Goal: Information Seeking & Learning: Learn about a topic

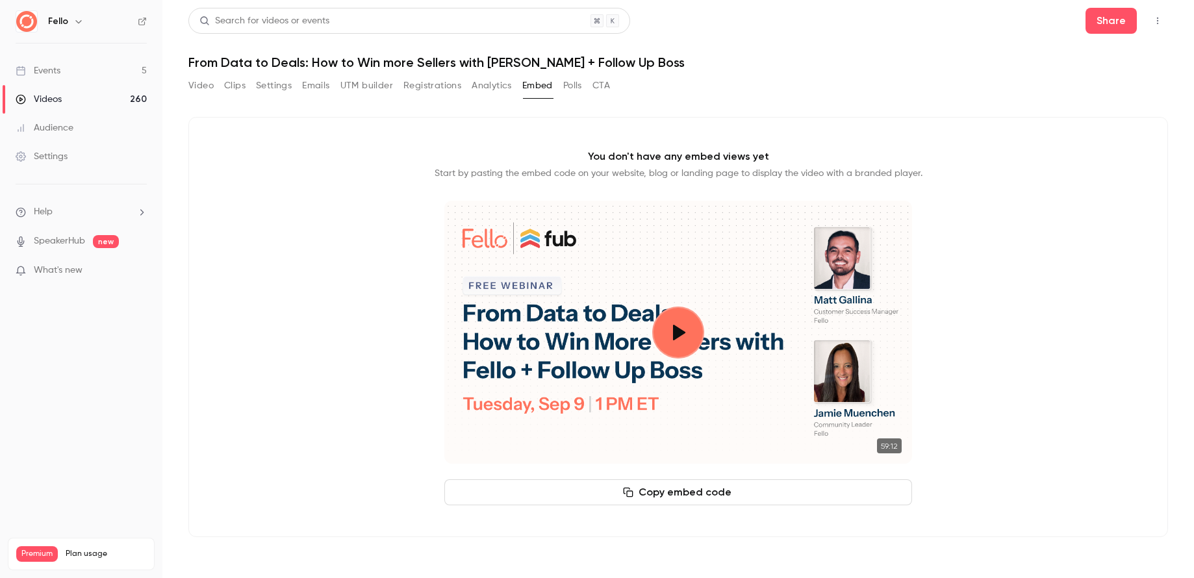
click at [81, 108] on link "Videos 260" at bounding box center [81, 99] width 162 height 29
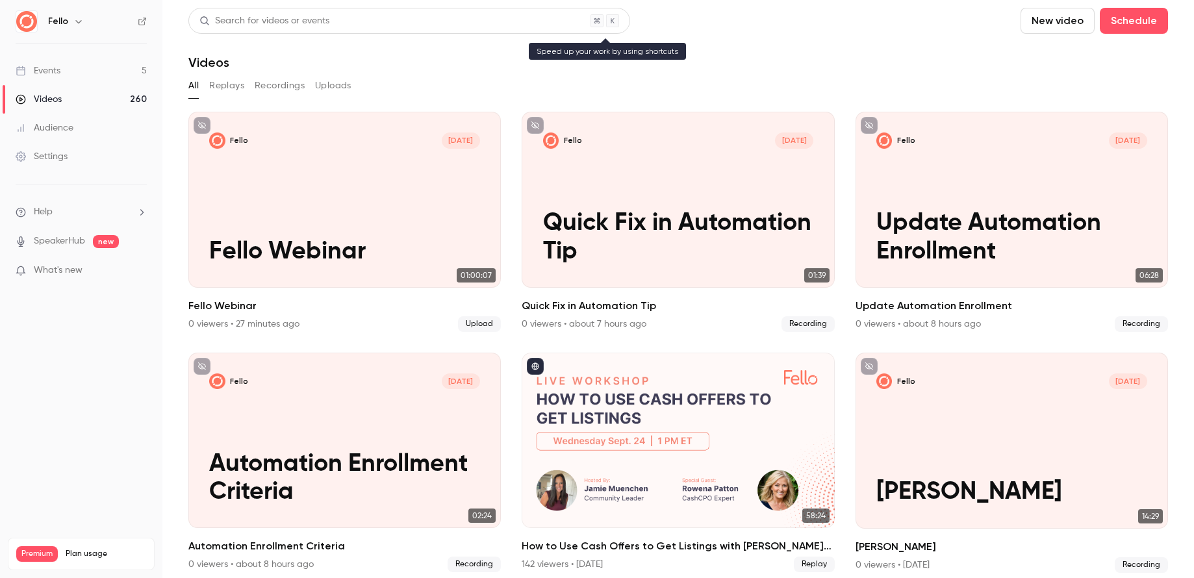
click at [384, 21] on div "Search for videos or events" at bounding box center [409, 21] width 442 height 26
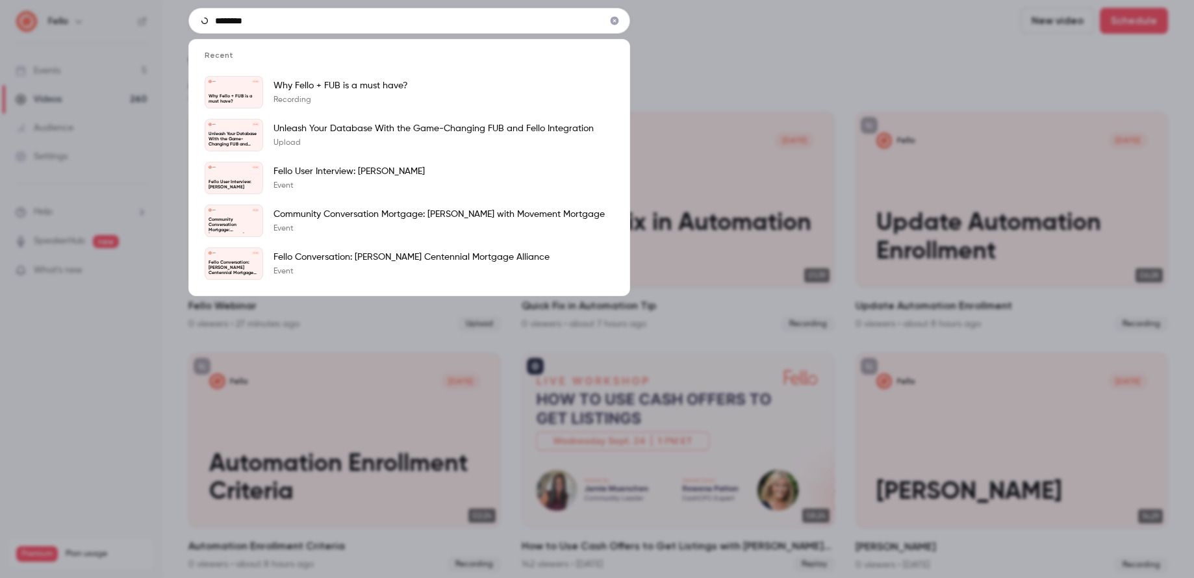
type input "********"
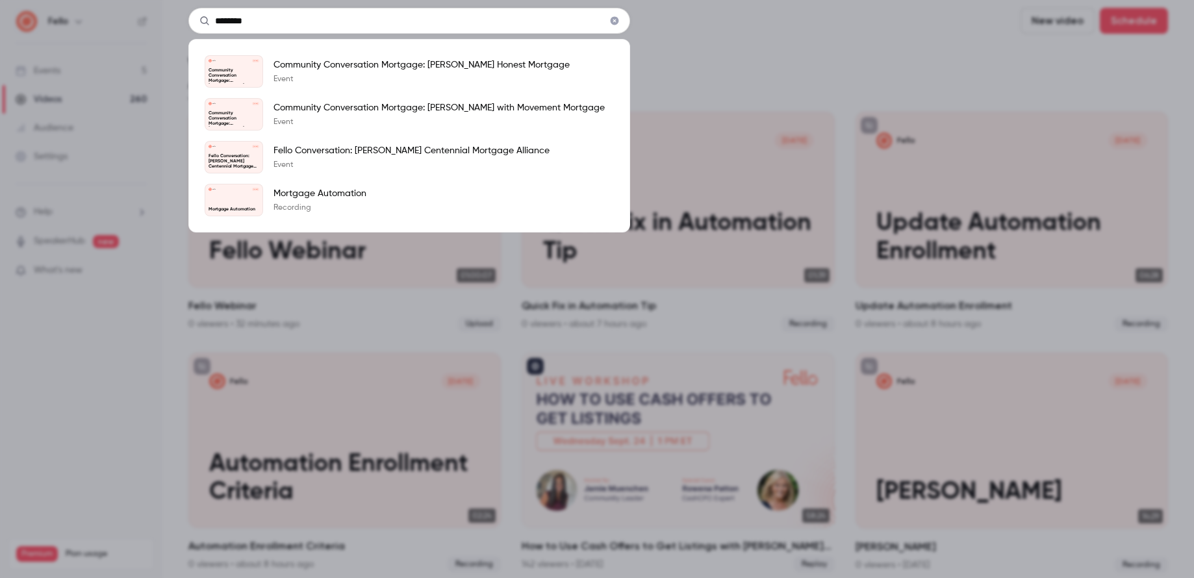
click at [557, 22] on input "********" at bounding box center [409, 21] width 442 height 26
click at [531, 60] on p "Community Conversation Mortgage: [PERSON_NAME] Honest Mortgage" at bounding box center [421, 64] width 296 height 13
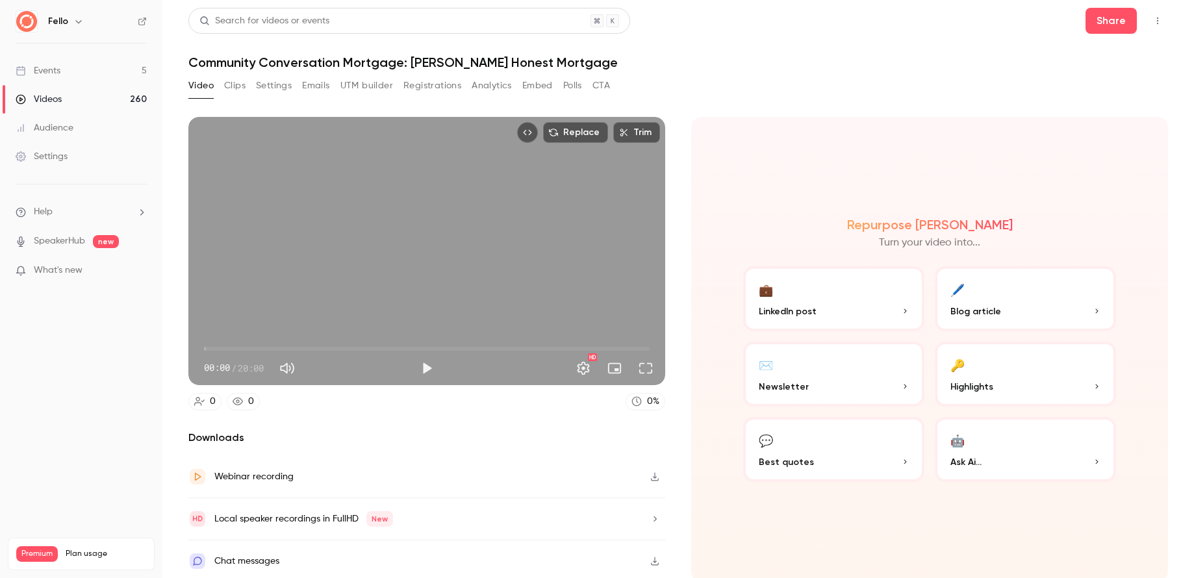
scroll to position [4, 0]
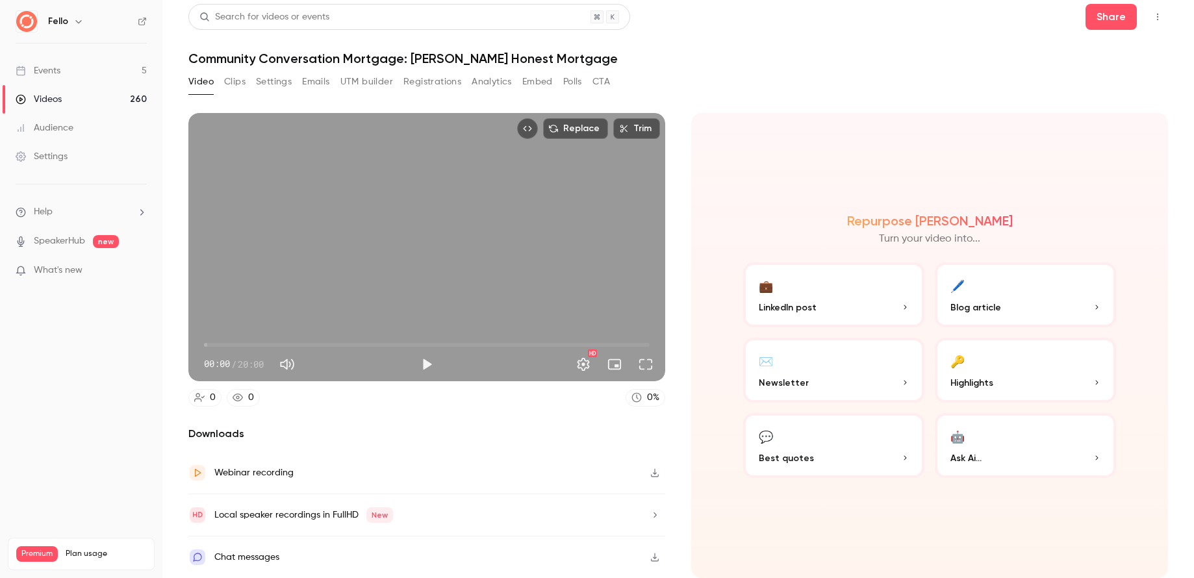
click at [863, 453] on p "Best quotes" at bounding box center [834, 458] width 150 height 14
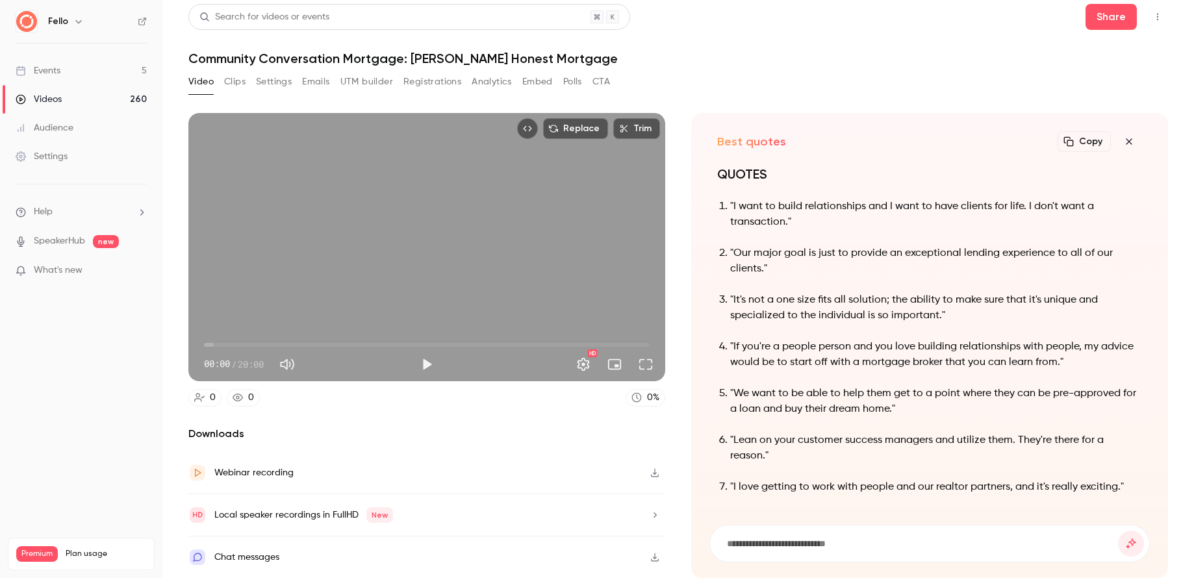
scroll to position [0, 0]
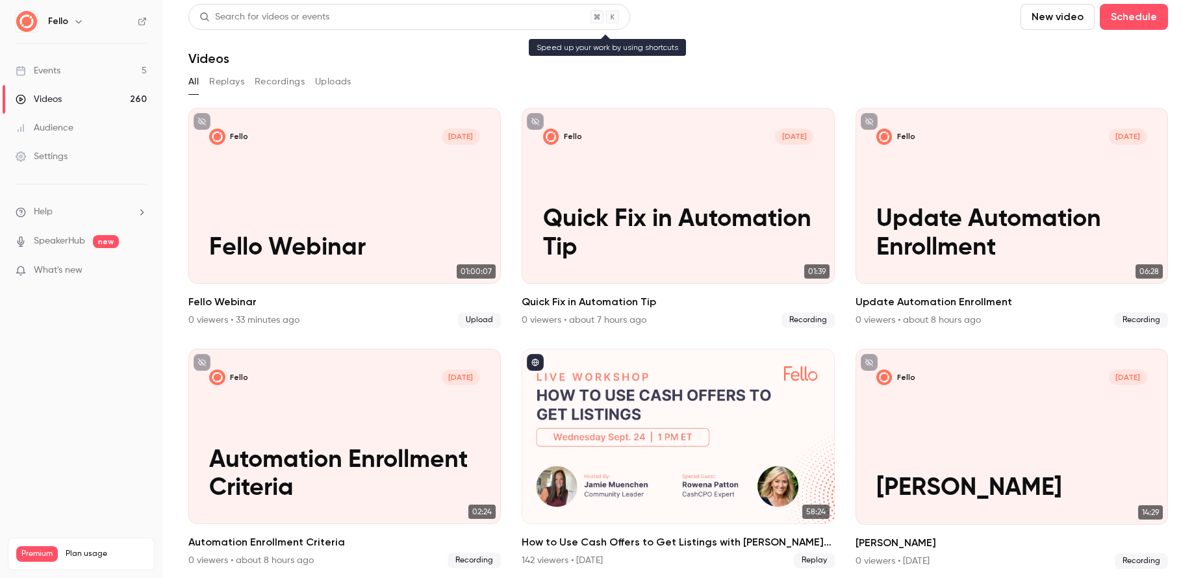
click at [264, 18] on div "Search for videos or events" at bounding box center [264, 17] width 130 height 14
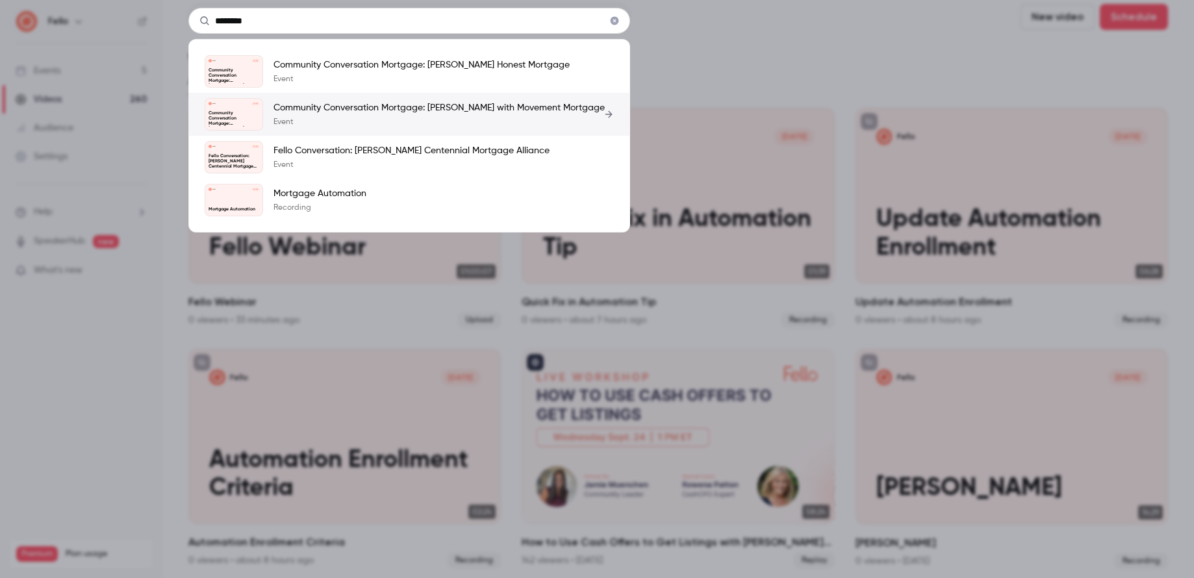
type input "********"
click at [425, 108] on p "Community Conversation Mortgage: [PERSON_NAME] with Movement Mortgage" at bounding box center [438, 107] width 331 height 13
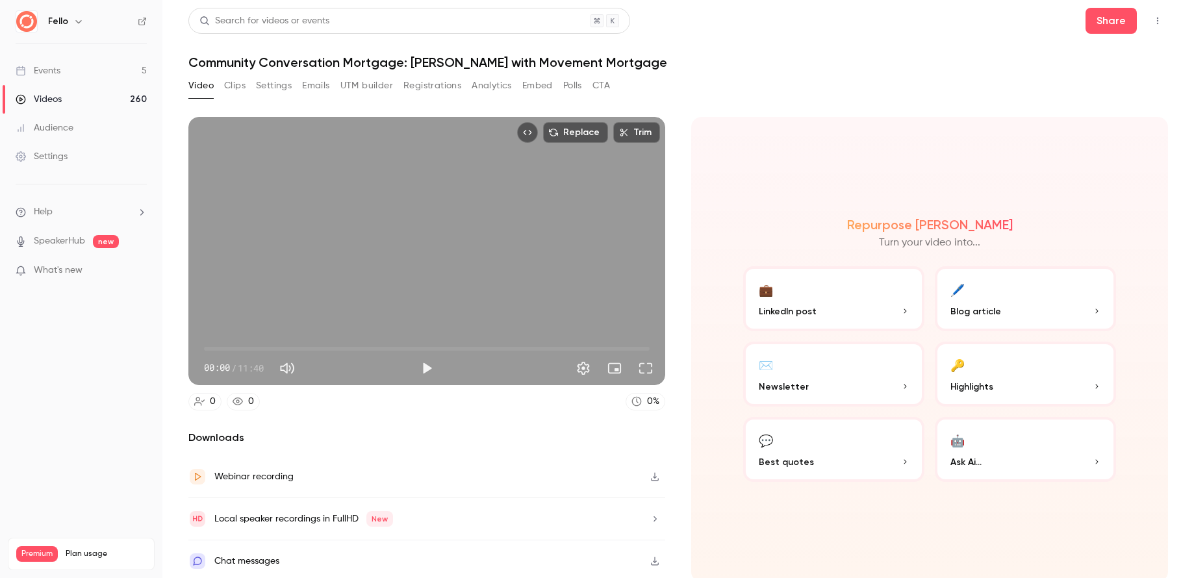
click at [816, 439] on button "💬 Best quotes" at bounding box center [833, 449] width 181 height 65
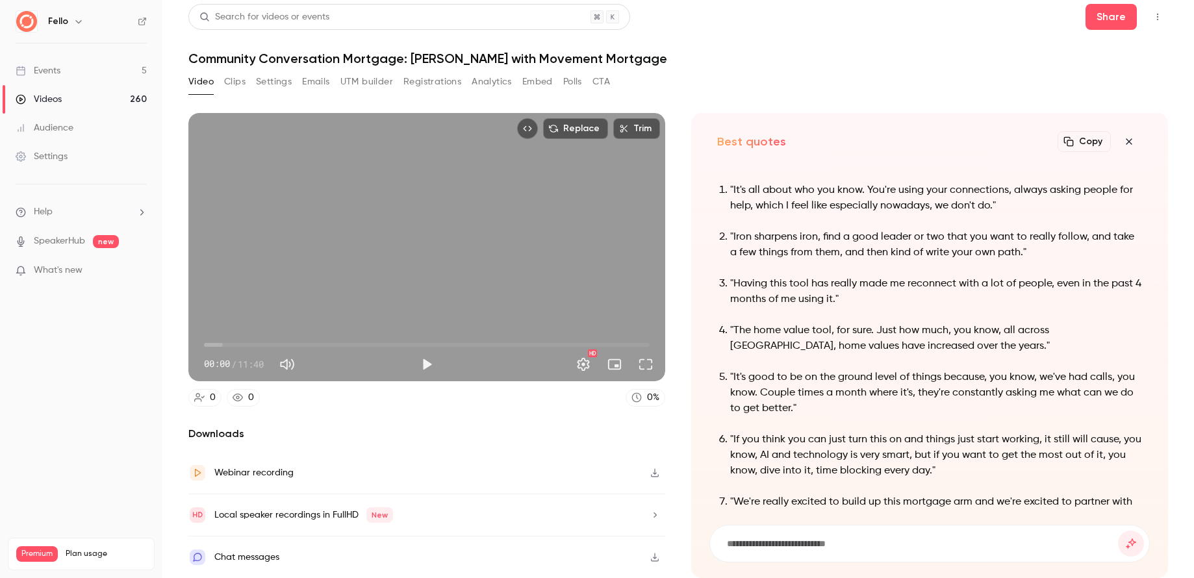
scroll to position [-64, 0]
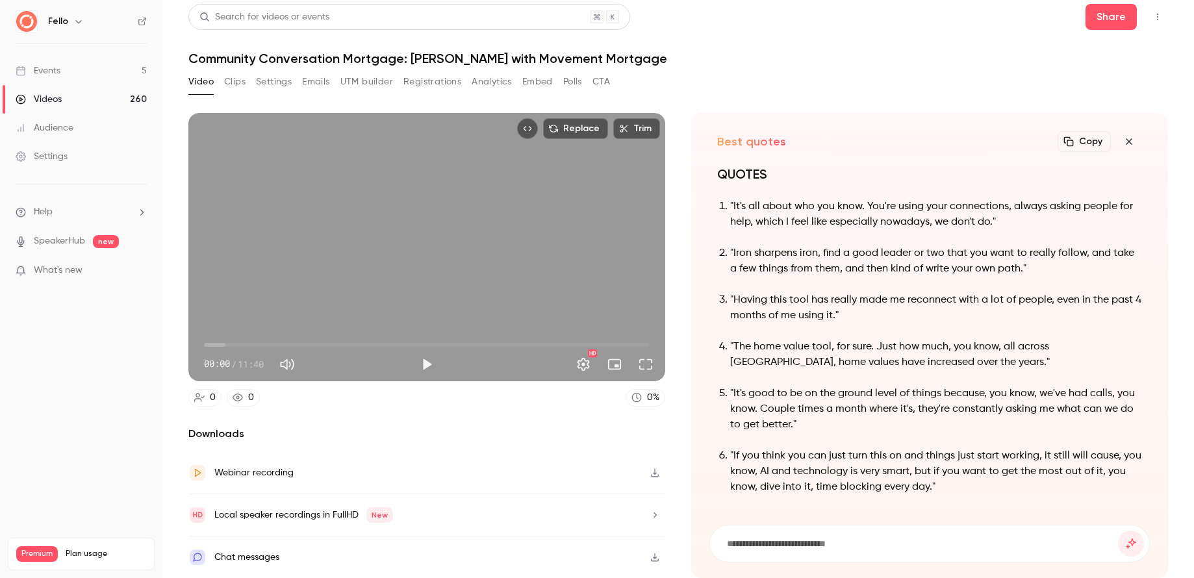
click at [392, 16] on div "Search for videos or events" at bounding box center [409, 17] width 442 height 26
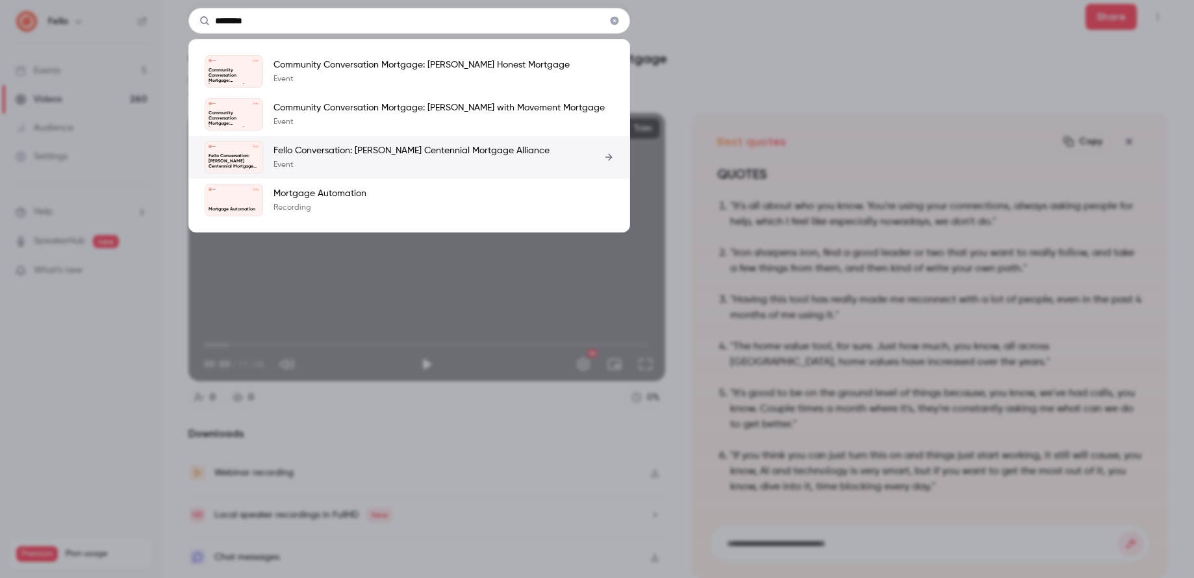
type input "********"
click at [431, 142] on link "Fello [DATE] Fello Conversation: [PERSON_NAME] Centennial Mortgage Alliance Fel…" at bounding box center [409, 157] width 409 height 32
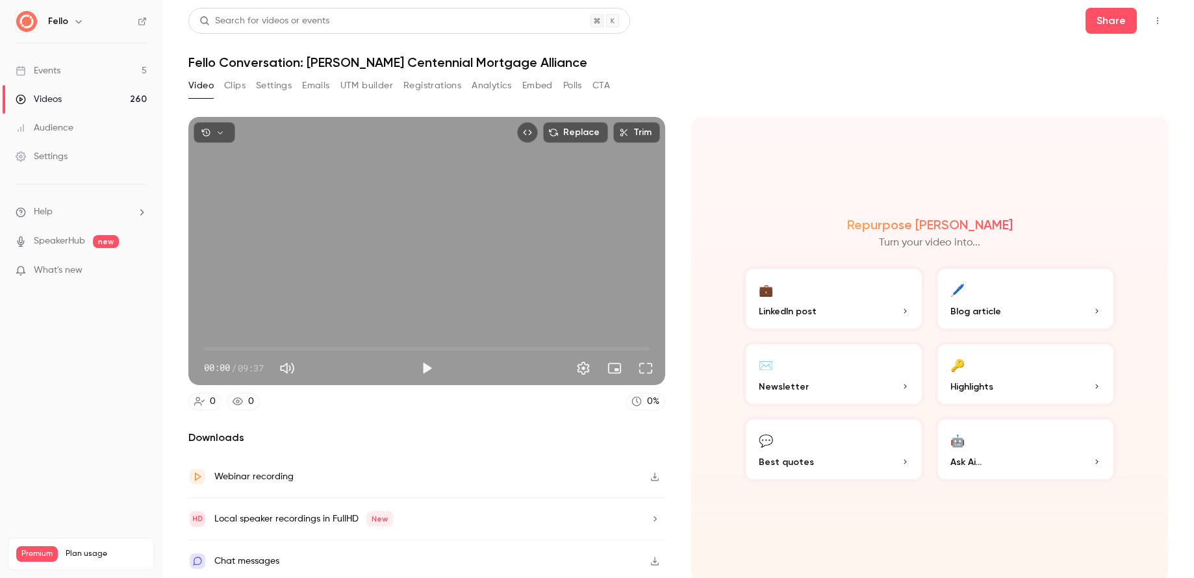
click at [844, 457] on p "Best quotes" at bounding box center [834, 462] width 150 height 14
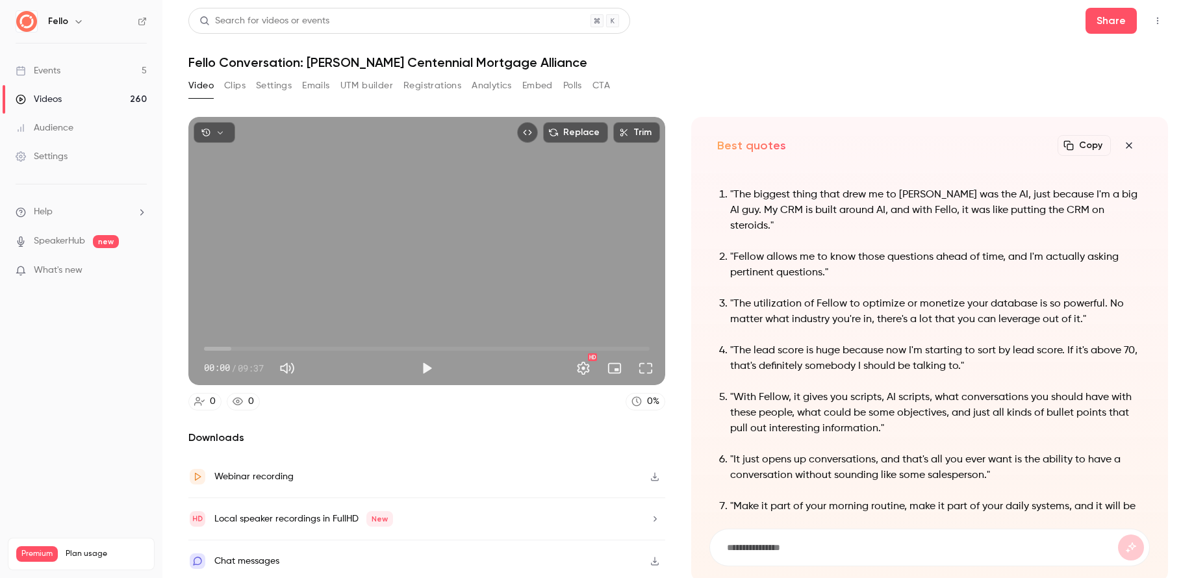
scroll to position [-32, 0]
click at [1003, 221] on p ""The biggest thing that drew me to [PERSON_NAME] was the AI, just because I'm a…" at bounding box center [936, 210] width 412 height 47
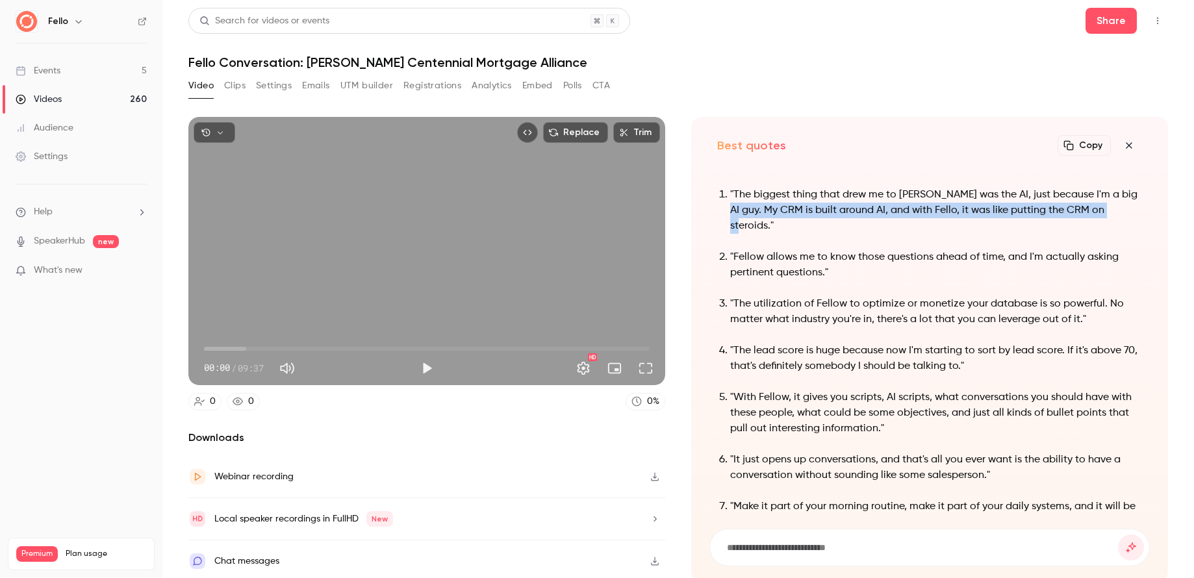
drag, startPoint x: 1105, startPoint y: 226, endPoint x: 1122, endPoint y: 208, distance: 23.9
click at [1122, 208] on p ""The biggest thing that drew me to [PERSON_NAME] was the AI, just because I'm a…" at bounding box center [936, 210] width 412 height 47
click at [1081, 143] on button "Copy" at bounding box center [1083, 145] width 53 height 21
click at [1120, 27] on button "Share" at bounding box center [1110, 21] width 51 height 26
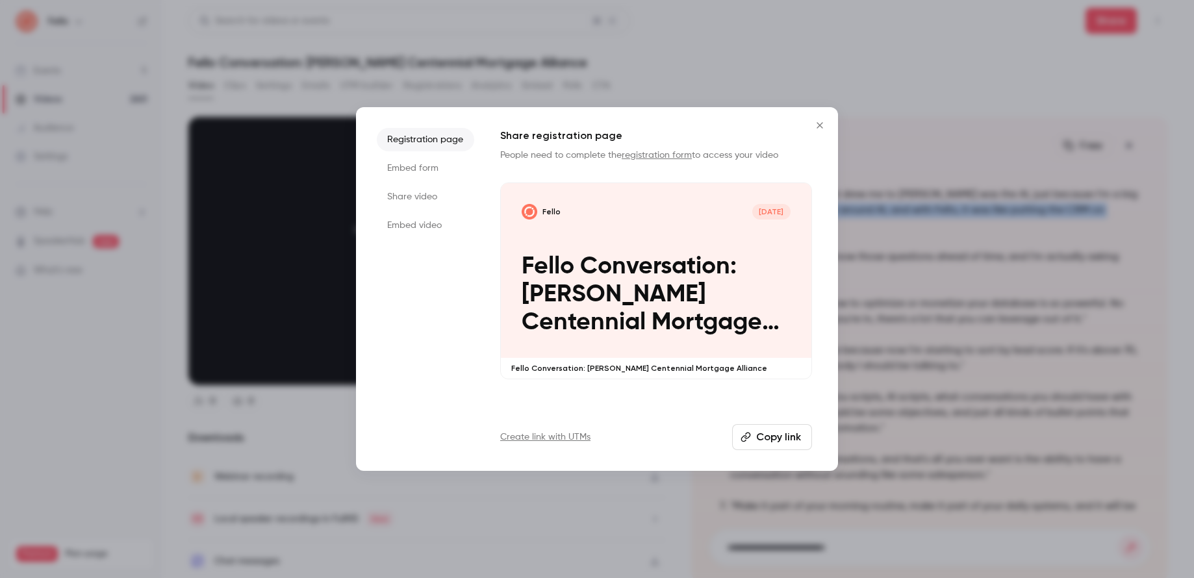
click at [816, 123] on icon "Close" at bounding box center [820, 125] width 16 height 10
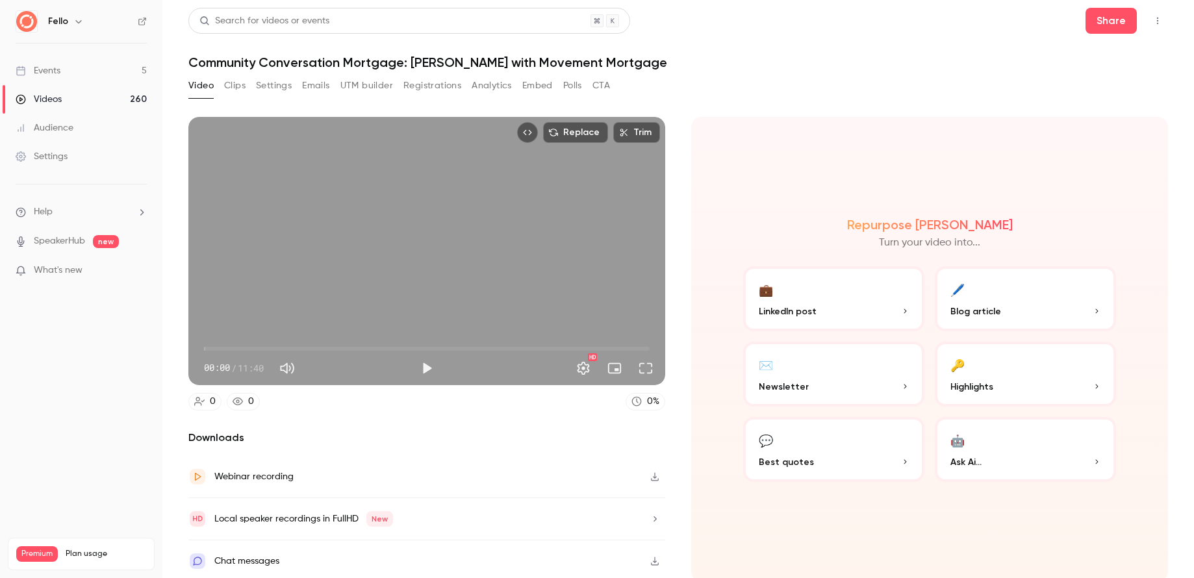
click at [836, 443] on button "💬 Best quotes" at bounding box center [833, 449] width 181 height 65
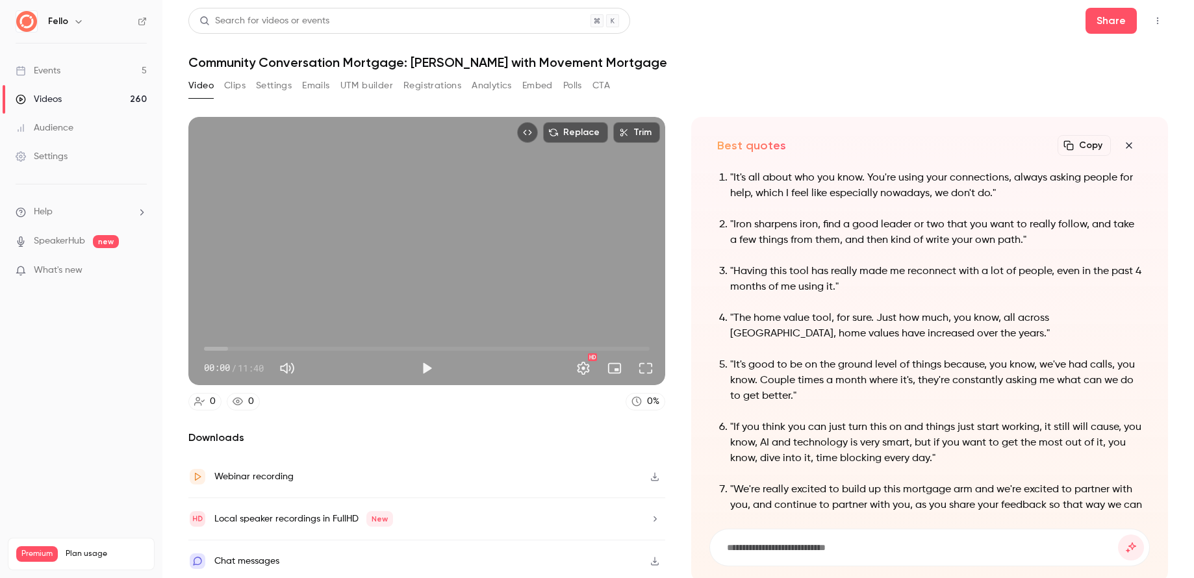
scroll to position [-49, 0]
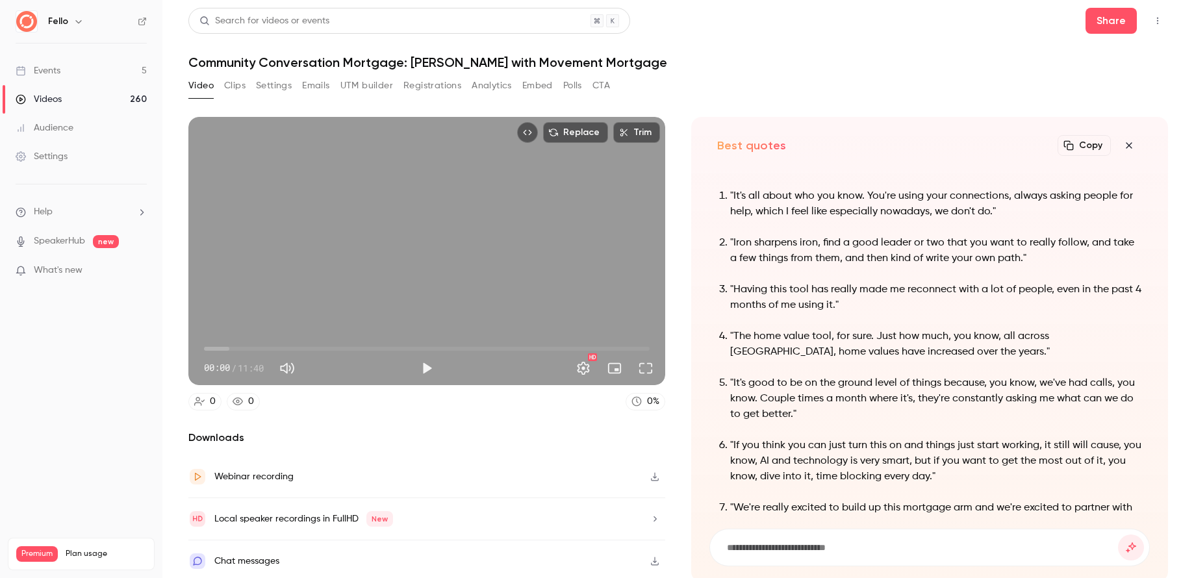
click at [803, 295] on p ""Having this tool has really made me reconnect with a lot of people, even in th…" at bounding box center [936, 297] width 412 height 31
click at [829, 284] on p ""Having this tool has really made me reconnect with a lot of people, even in th…" at bounding box center [936, 297] width 412 height 31
click at [824, 284] on p ""Having this tool has really made me reconnect with a lot of people, even in th…" at bounding box center [936, 297] width 412 height 31
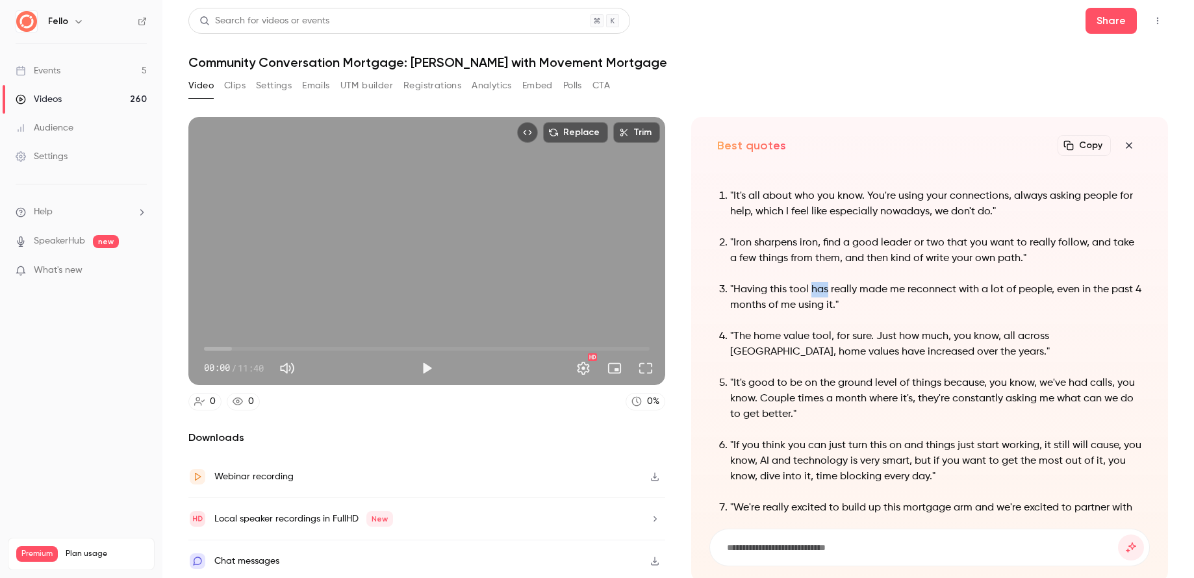
click at [1128, 147] on icon "button" at bounding box center [1129, 145] width 16 height 10
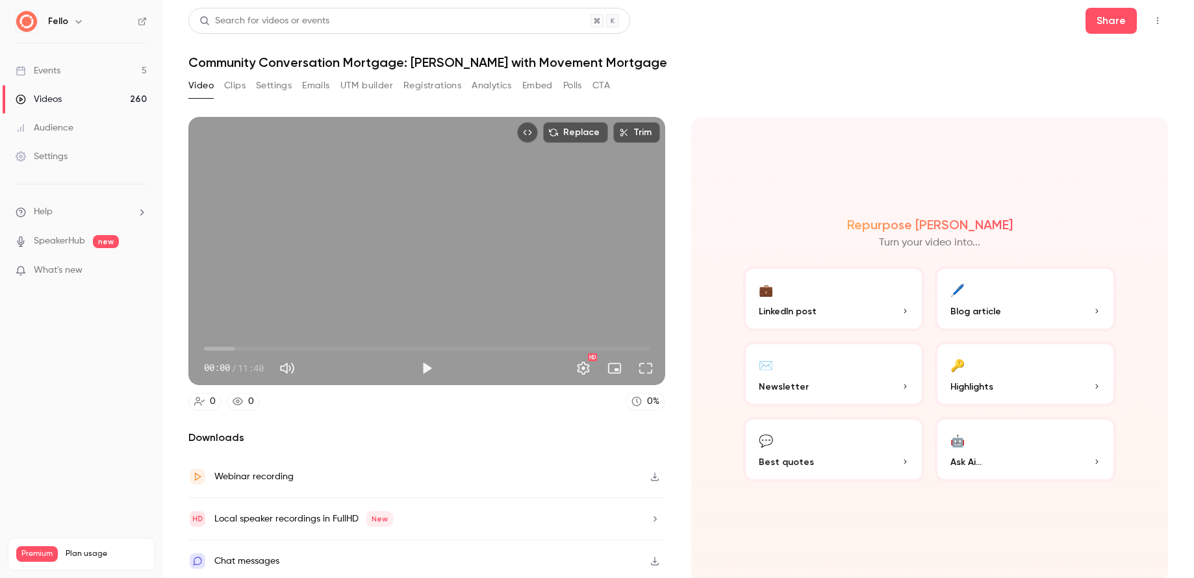
scroll to position [4, 0]
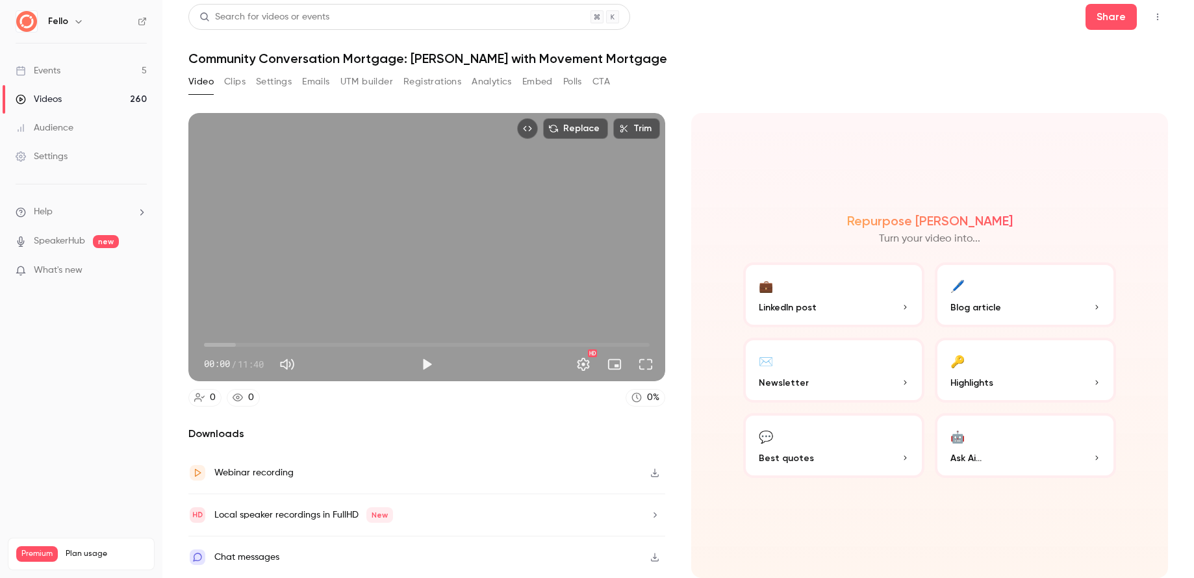
click at [237, 81] on button "Clips" at bounding box center [234, 81] width 21 height 21
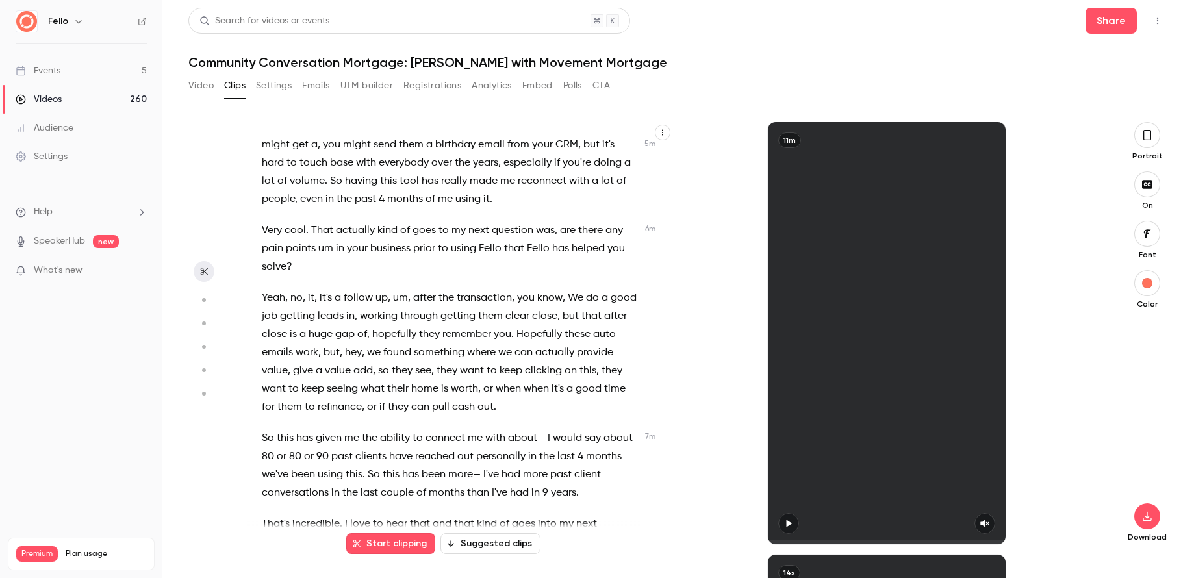
scroll to position [1990, 0]
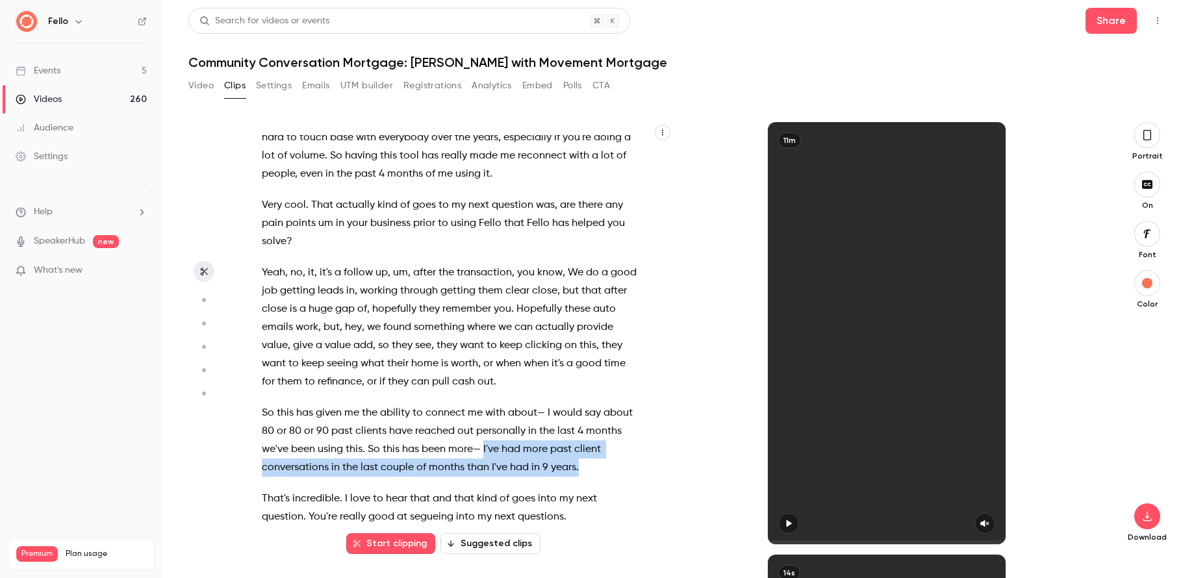
drag, startPoint x: 484, startPoint y: 429, endPoint x: 581, endPoint y: 447, distance: 98.4
click at [581, 447] on p "So this has given me the ability to connect me with about— I would say about 80…" at bounding box center [449, 440] width 375 height 73
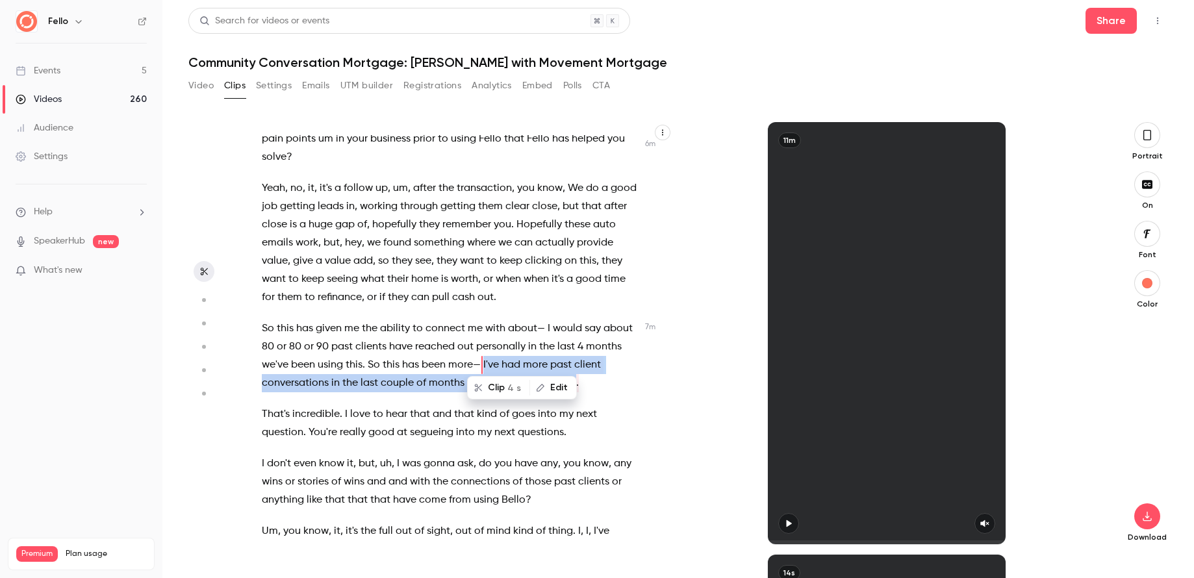
scroll to position [2082, 0]
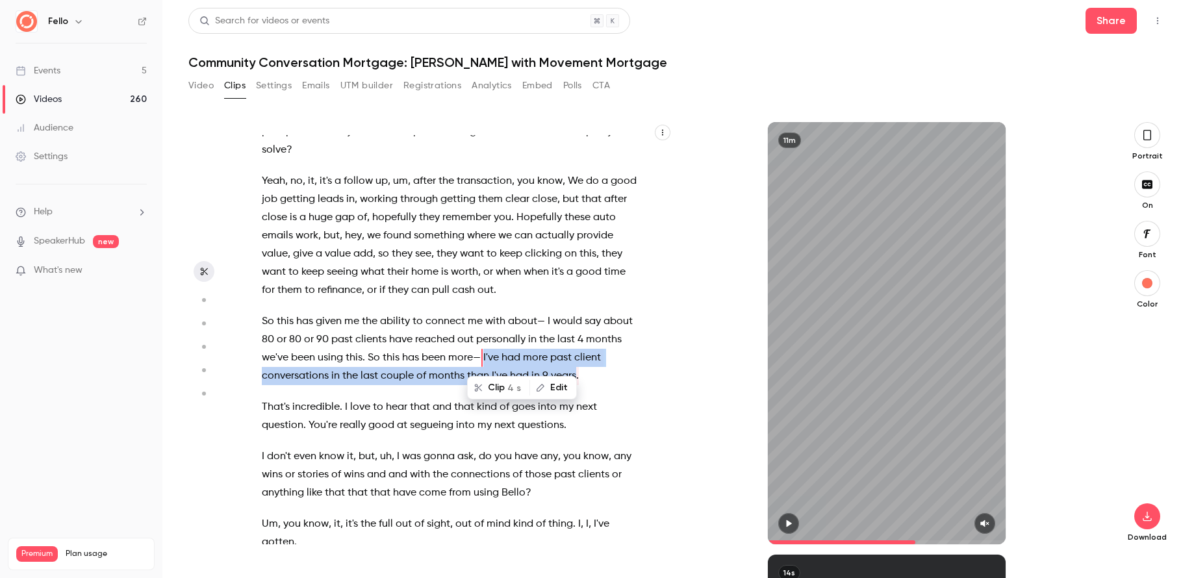
click at [496, 388] on button "Clip 4 s" at bounding box center [498, 387] width 60 height 21
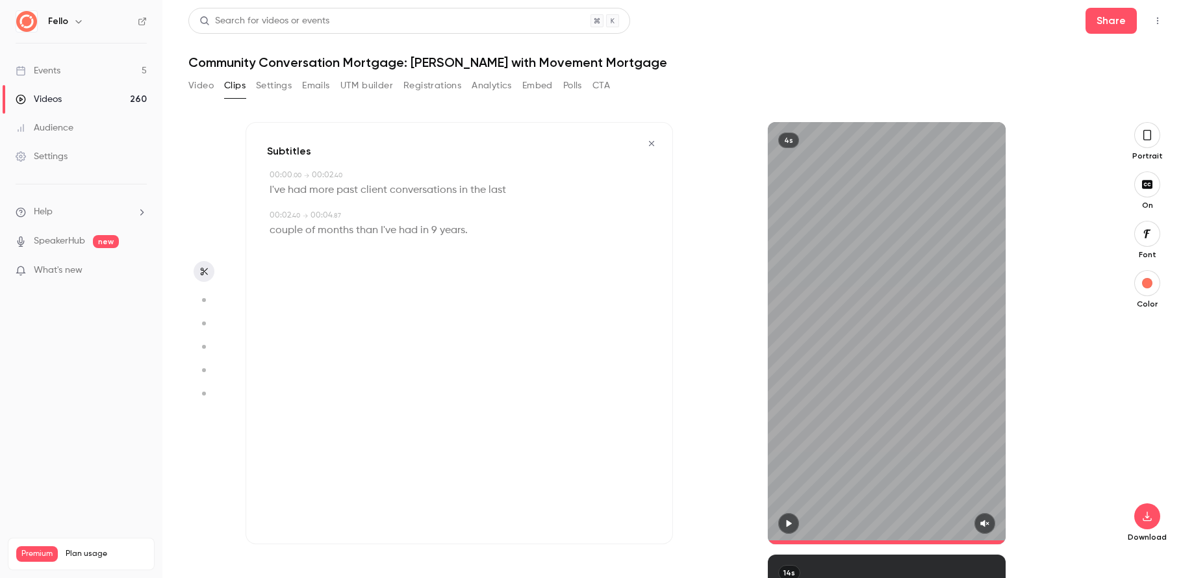
type input "*"
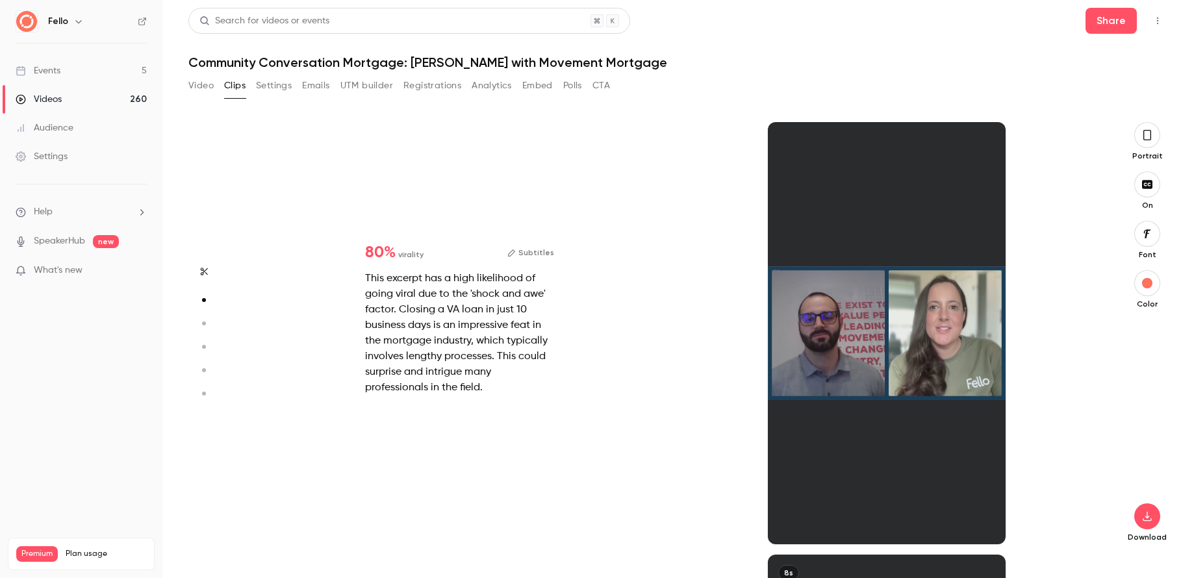
scroll to position [433, 0]
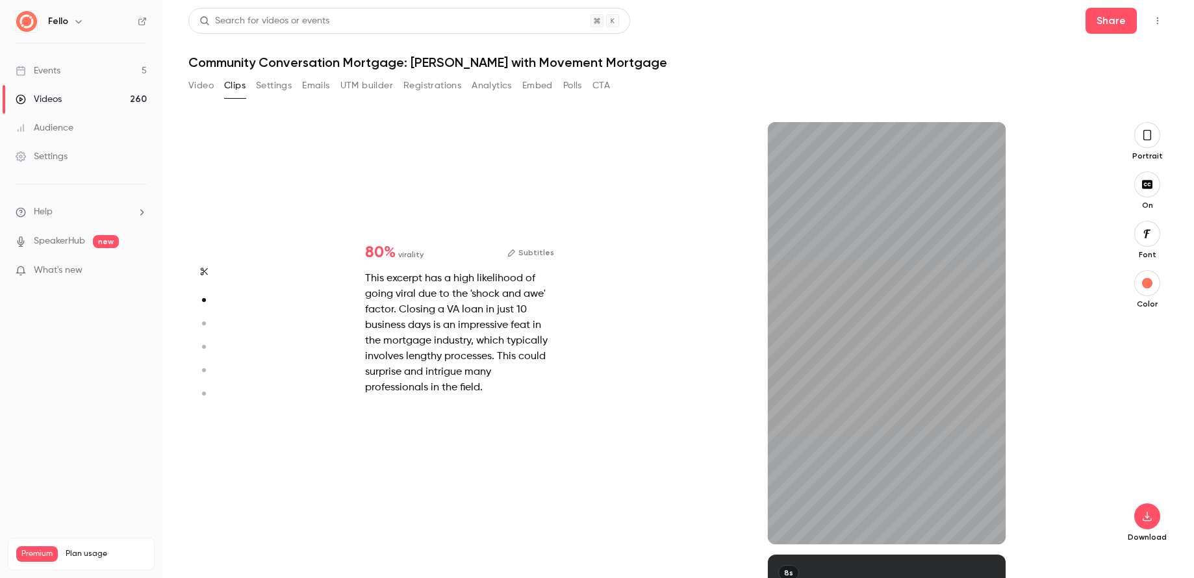
type input "*"
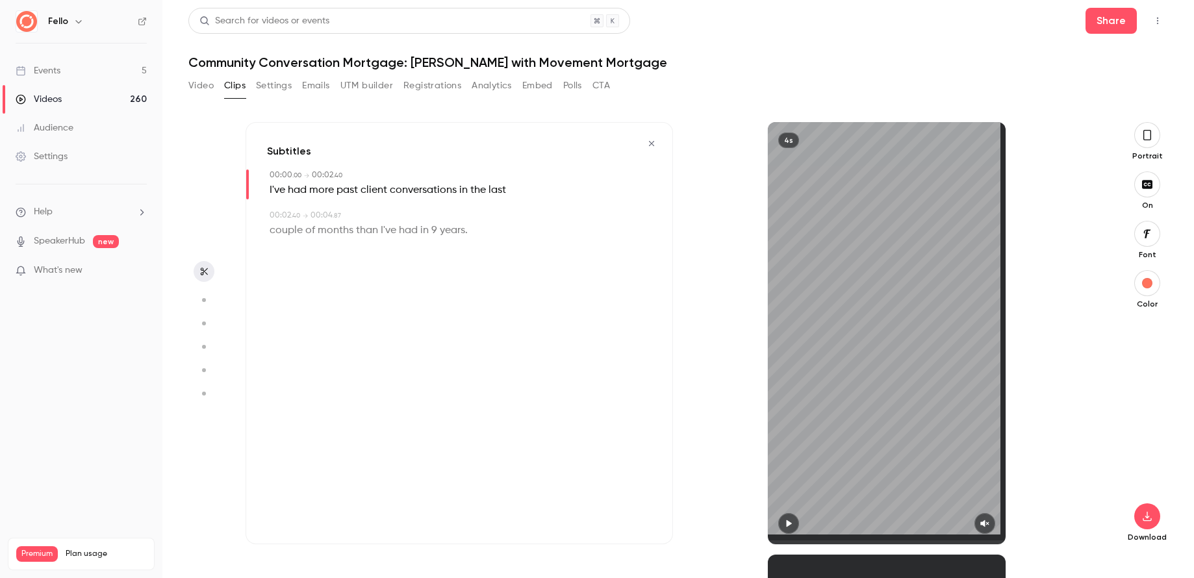
scroll to position [0, 0]
click at [1152, 520] on icon "button" at bounding box center [1147, 516] width 16 height 10
